Goal: Check status

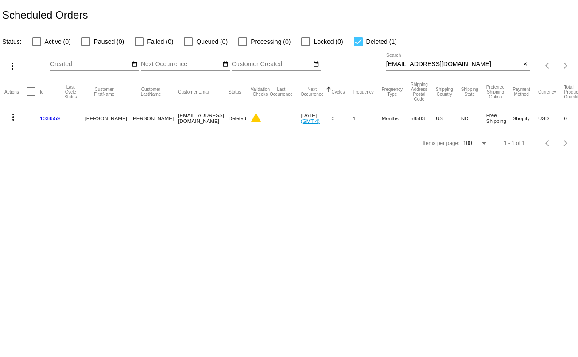
click at [354, 39] on div at bounding box center [358, 41] width 9 height 9
click at [358, 46] on input "Deleted (1)" at bounding box center [358, 46] width 0 height 0
checkbox input "false"
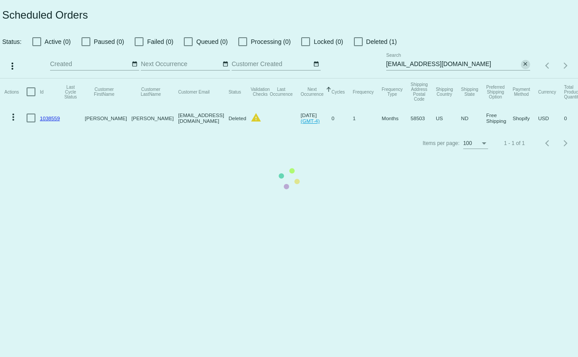
click at [525, 78] on mat-table "Actions Id Last Cycle Status Customer FirstName Customer LastName Customer Emai…" at bounding box center [289, 104] width 578 height 52
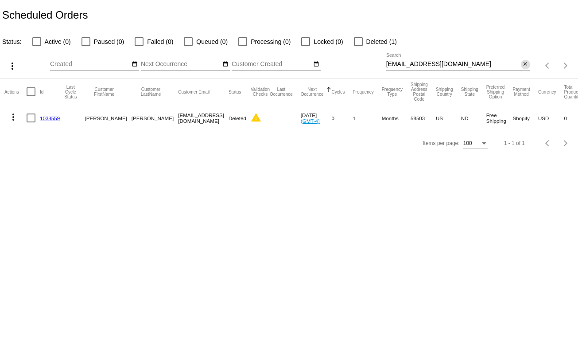
click at [524, 64] on mat-icon "close" at bounding box center [526, 64] width 6 height 7
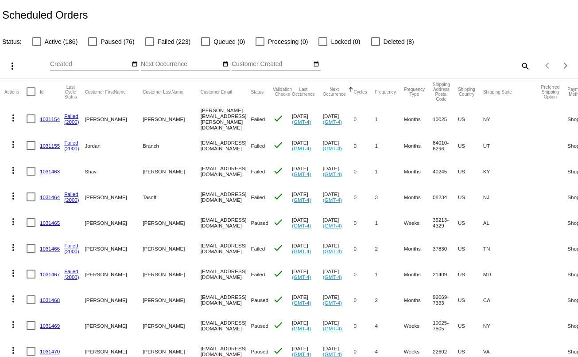
click at [148, 40] on div at bounding box center [149, 41] width 9 height 9
click at [149, 46] on input "Failed (223)" at bounding box center [149, 46] width 0 height 0
checkbox input "true"
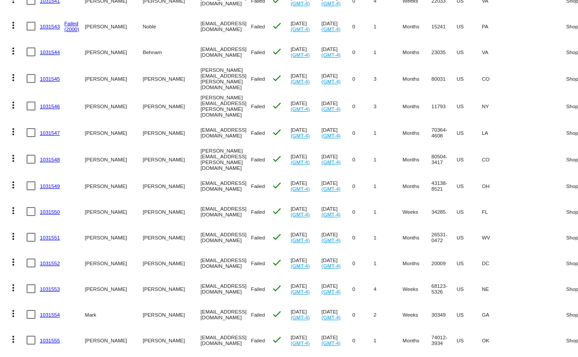
scroll to position [779, 0]
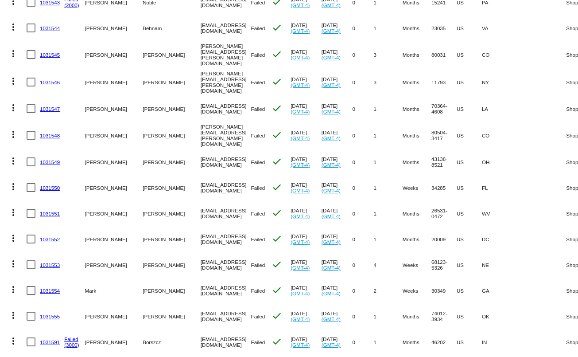
click at [50, 262] on link "1031553" at bounding box center [50, 265] width 20 height 6
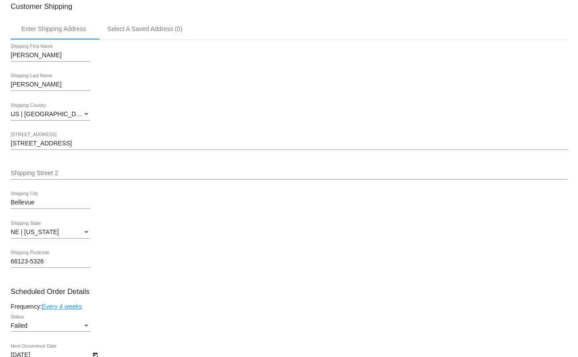
scroll to position [278, 0]
